Goal: Check status

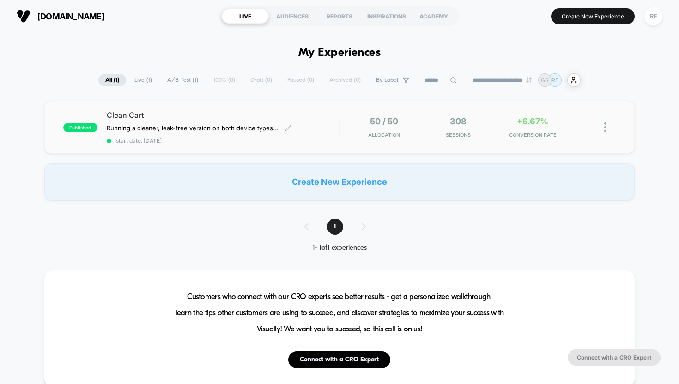
click at [261, 132] on div "Clean Cart Running a cleaner, leak-free version on both device types. Removed N…" at bounding box center [223, 127] width 233 height 34
